Goal: Task Accomplishment & Management: Manage account settings

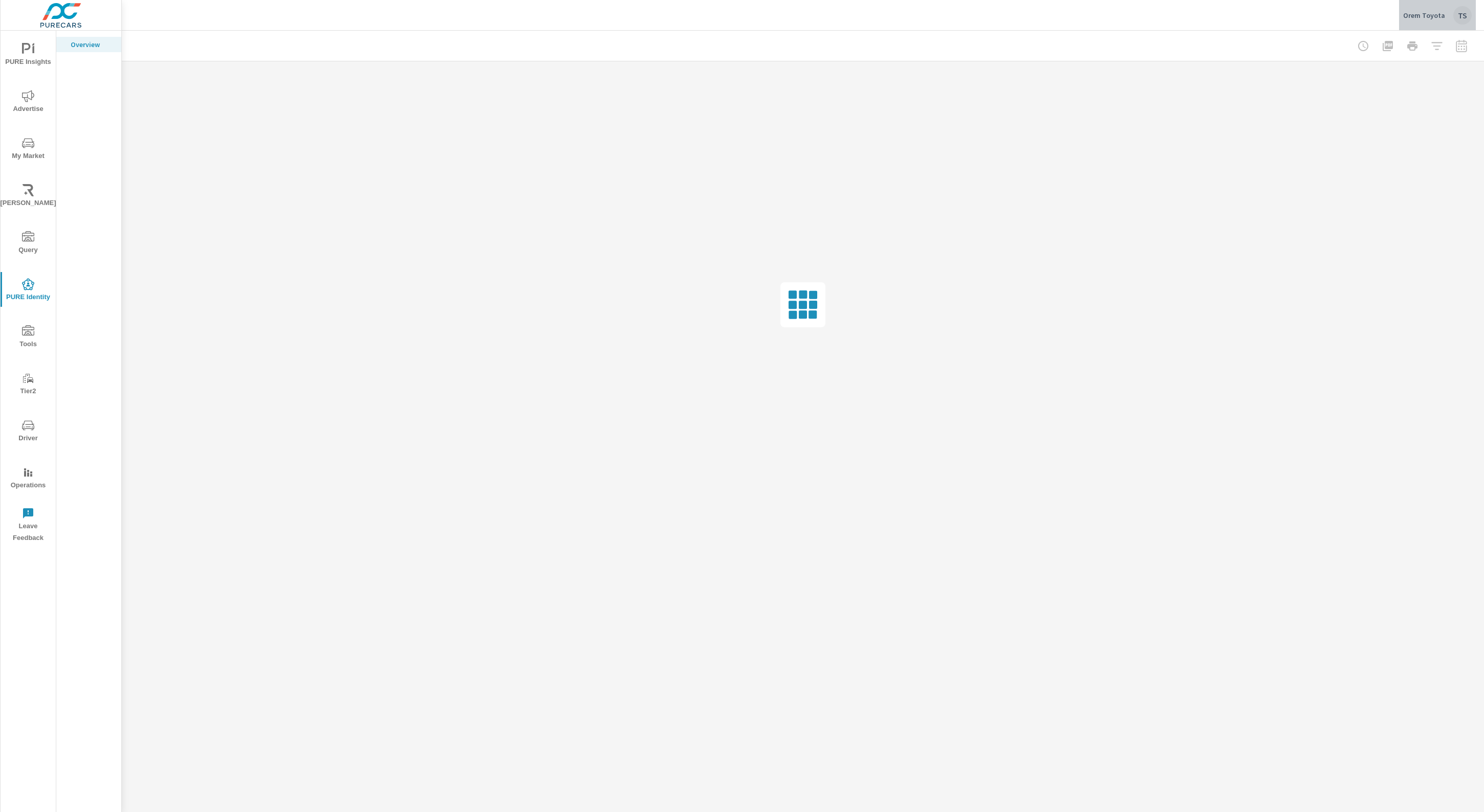
click at [1466, 19] on div "TS" at bounding box center [1463, 16] width 19 height 19
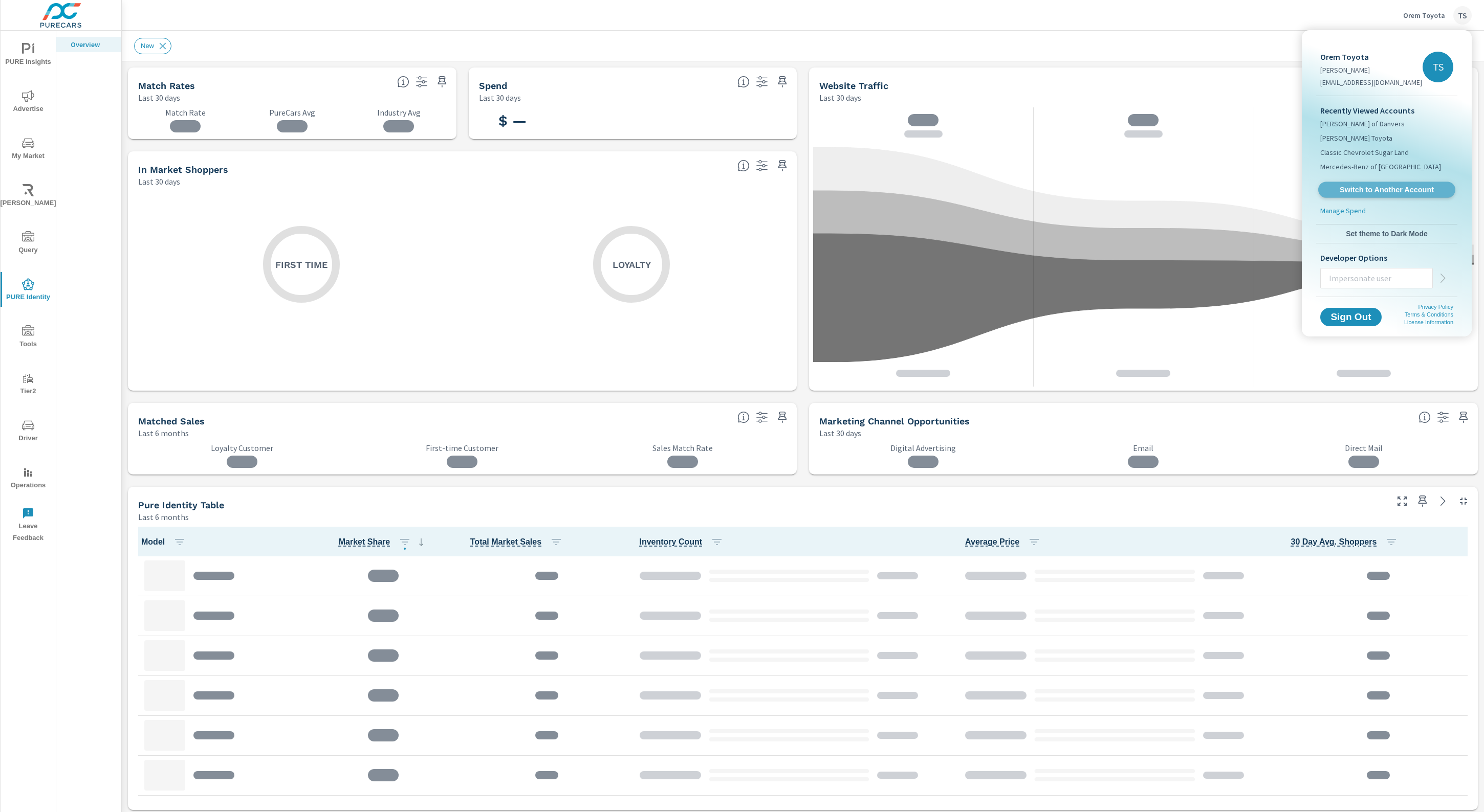
click at [1390, 185] on span "Switch to Another Account" at bounding box center [1387, 190] width 125 height 10
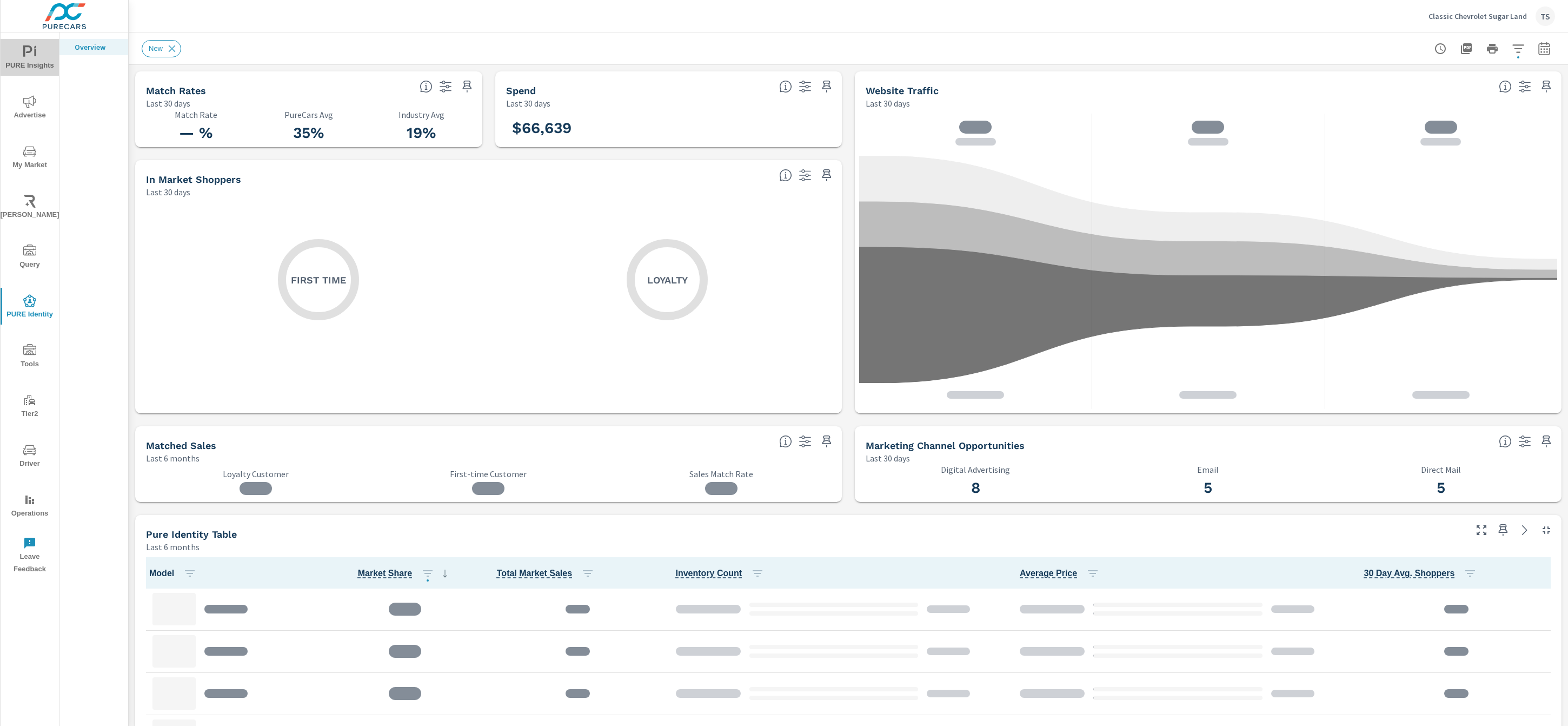
click at [43, 75] on button "PURE Insights" at bounding box center [30, 57] width 58 height 37
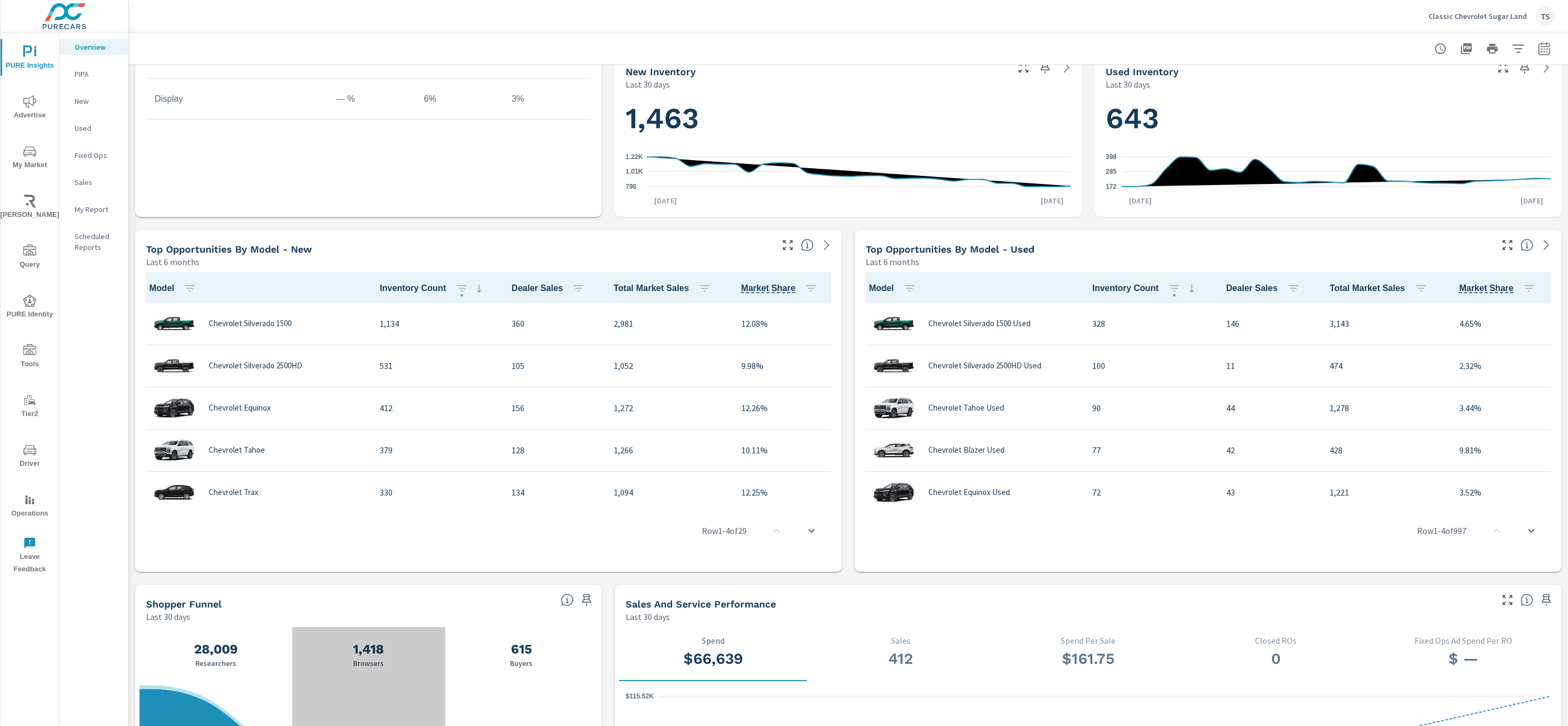
scroll to position [1113, 0]
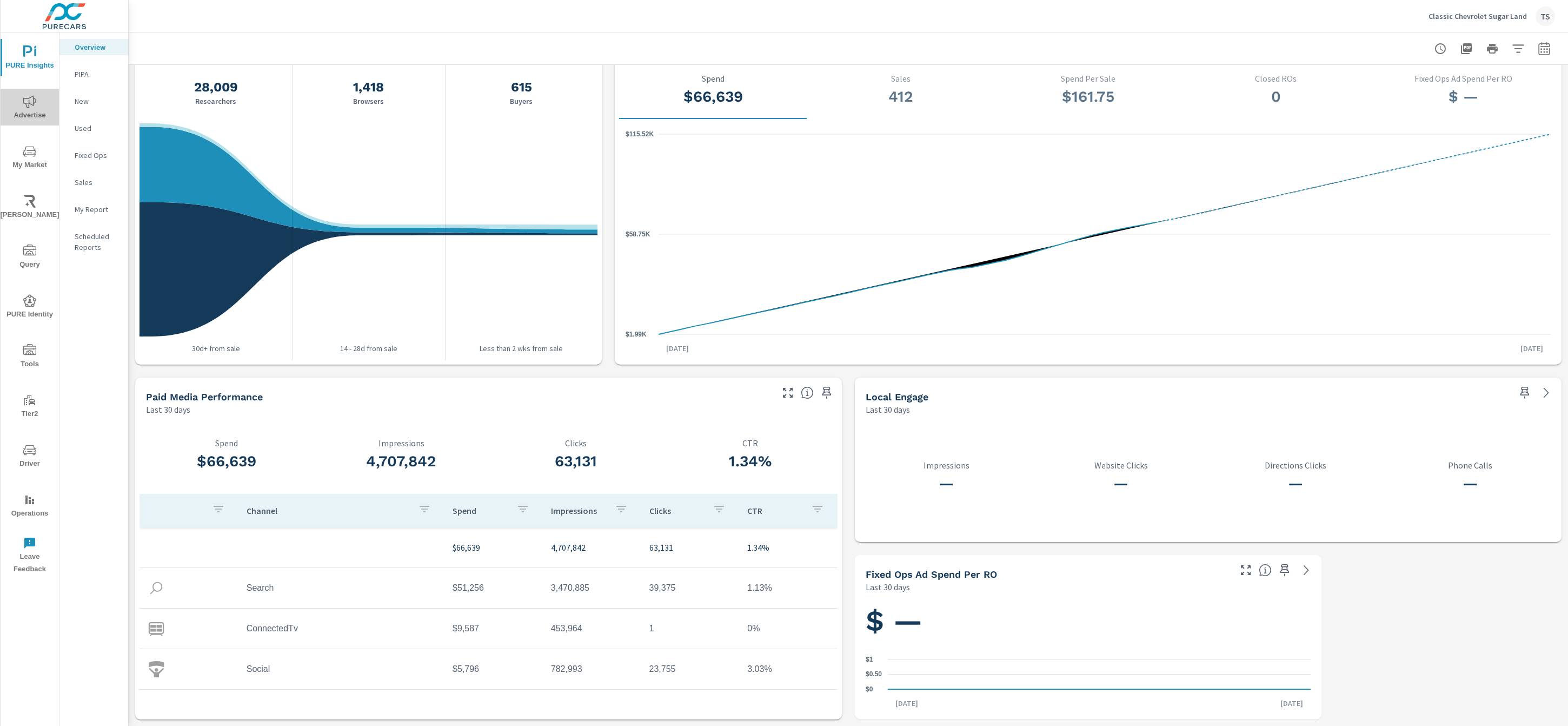
click at [15, 103] on span "Advertise" at bounding box center [30, 108] width 52 height 26
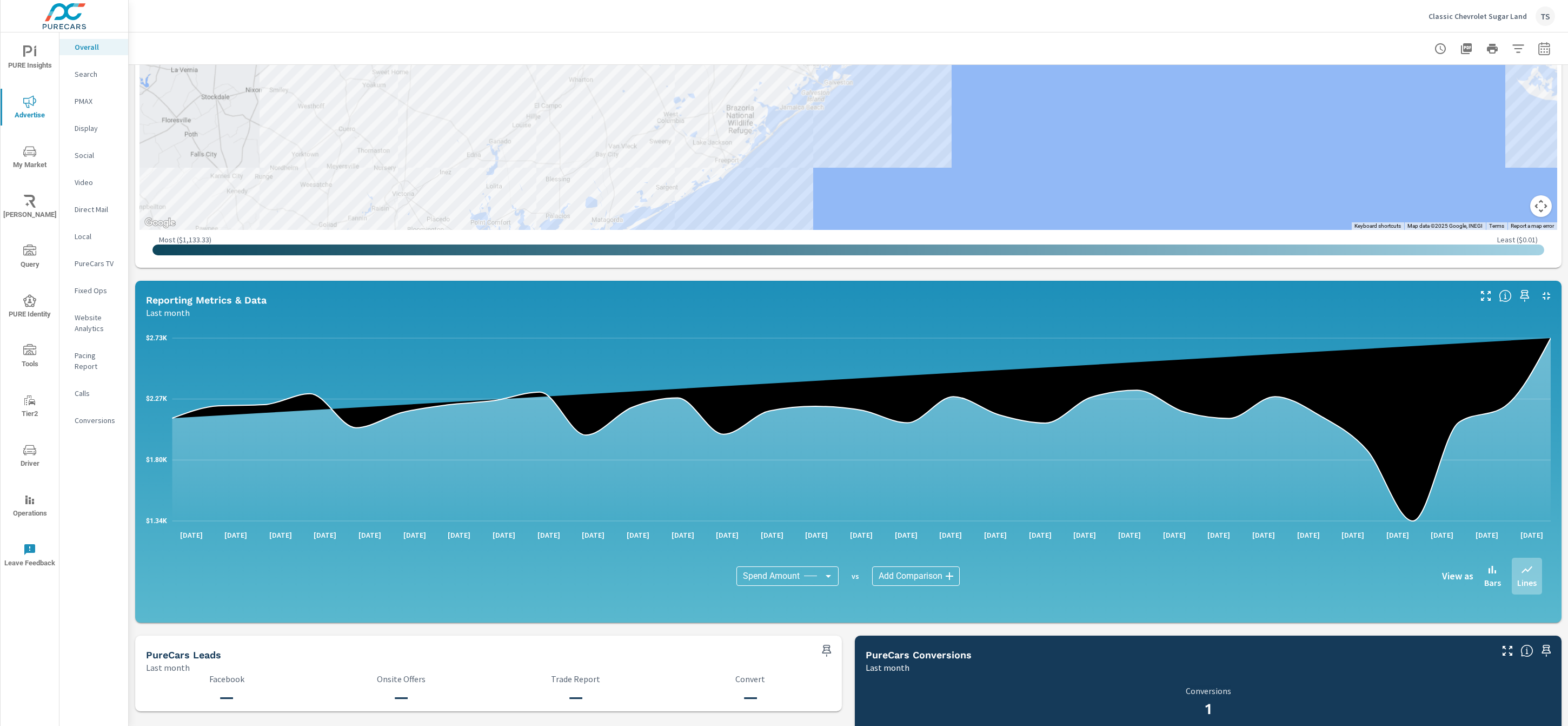
scroll to position [847, 0]
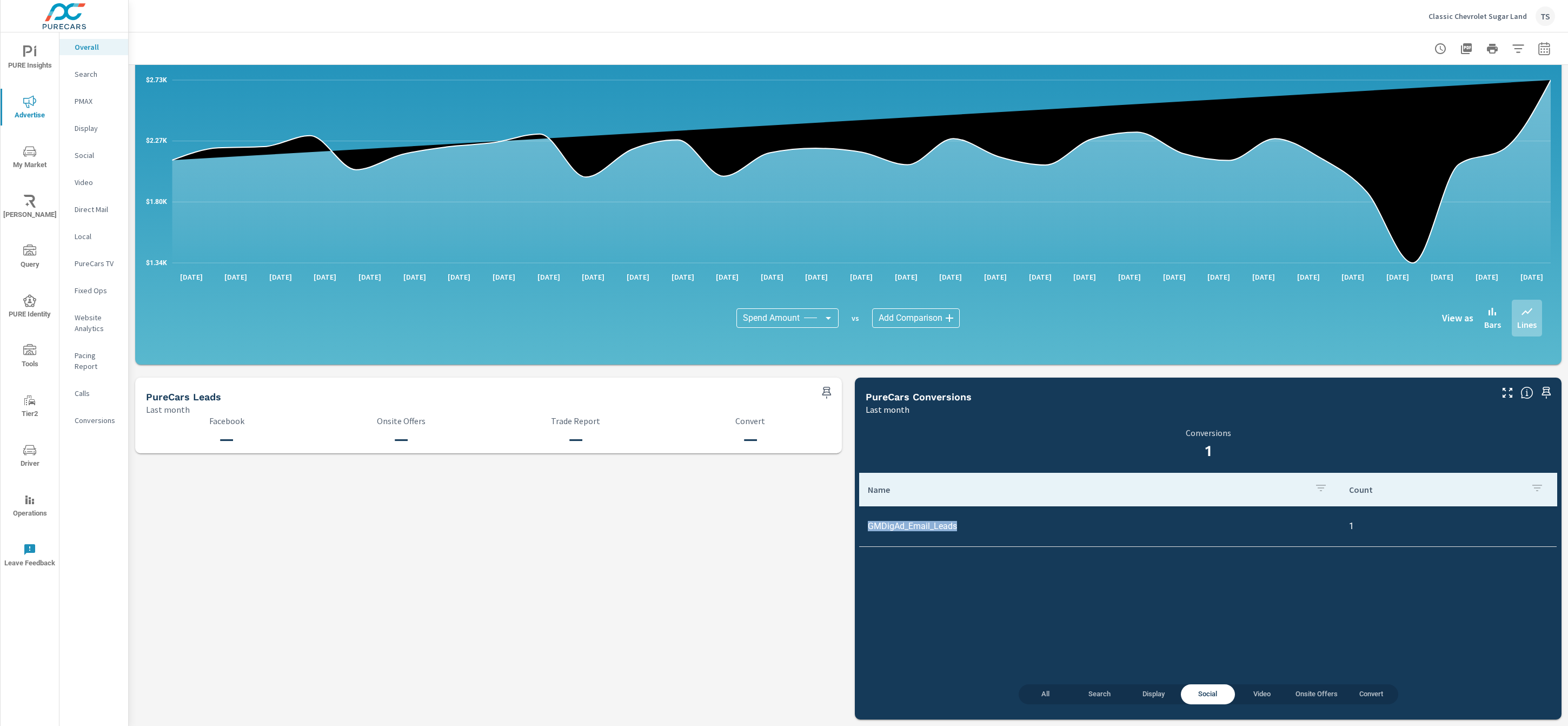
drag, startPoint x: 974, startPoint y: 533, endPoint x: 855, endPoint y: 532, distance: 119.0
click at [855, 494] on div "All Search Display Social Video Onsite Offers Convert 1 Conversions Name Count …" at bounding box center [1209, 567] width 707 height 304
copy td "GMDigAd_Email_Leads"
